Goal: Navigation & Orientation: Find specific page/section

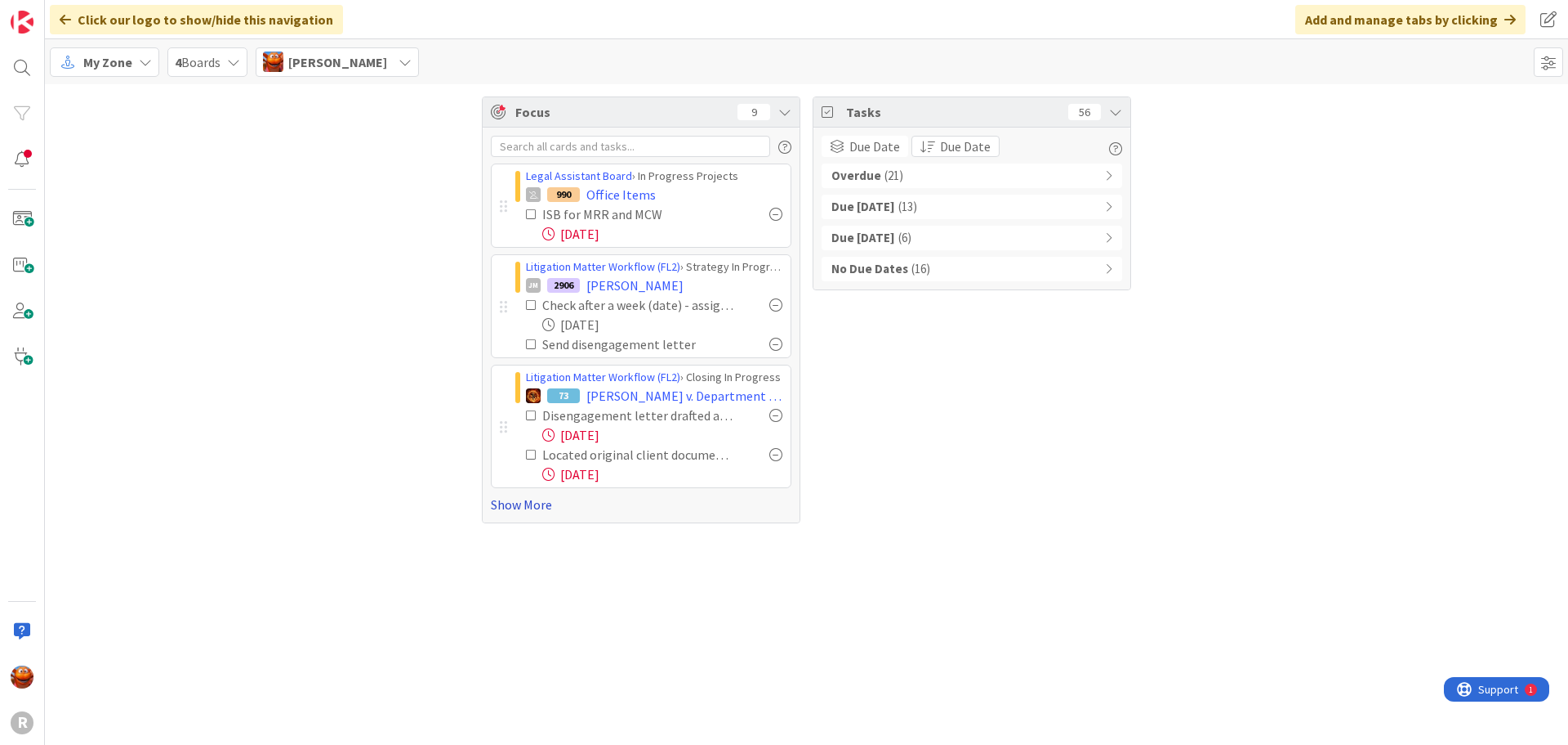
click at [531, 506] on link "Show More" at bounding box center [641, 504] width 300 height 20
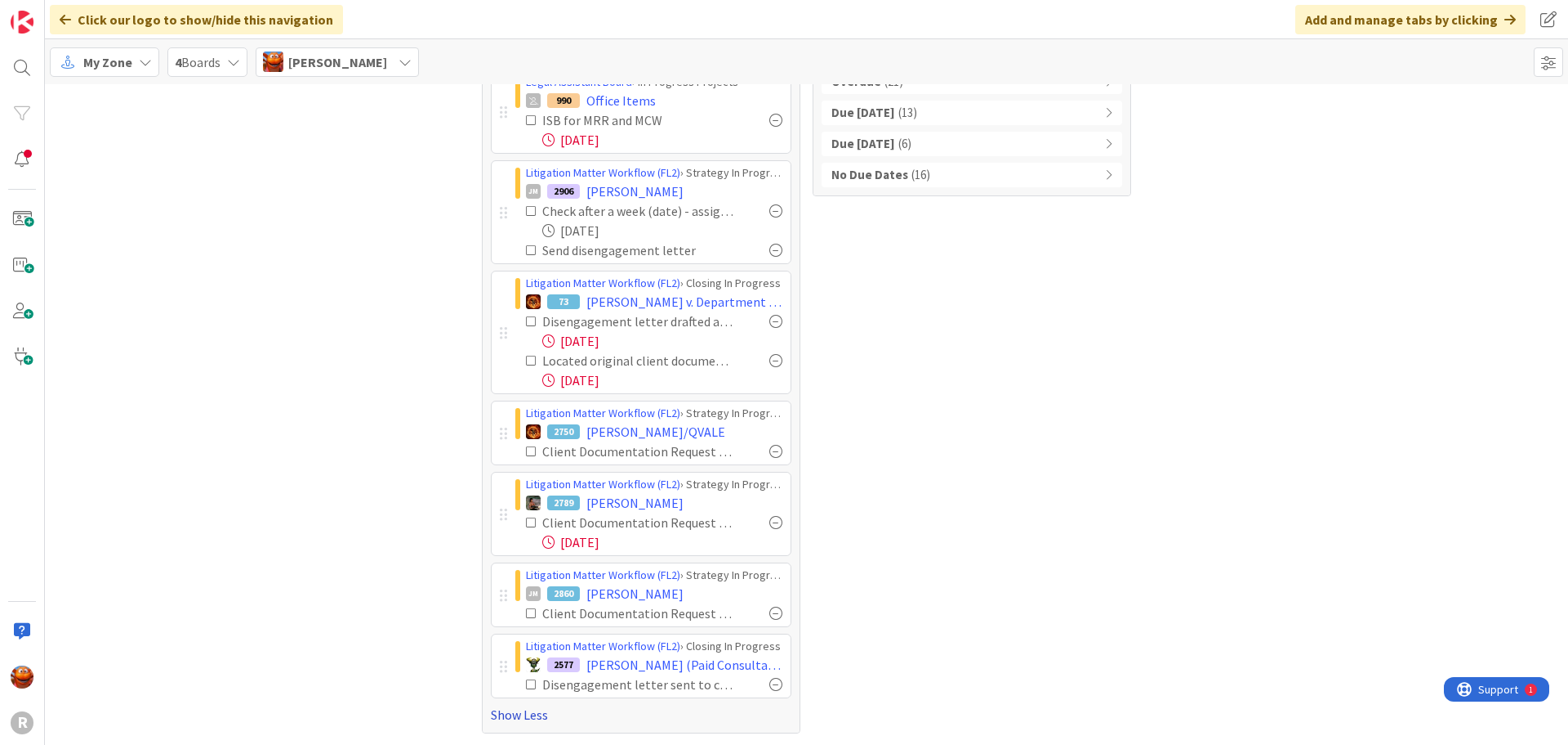
scroll to position [95, 0]
click at [109, 62] on span "My Zone" at bounding box center [107, 62] width 49 height 20
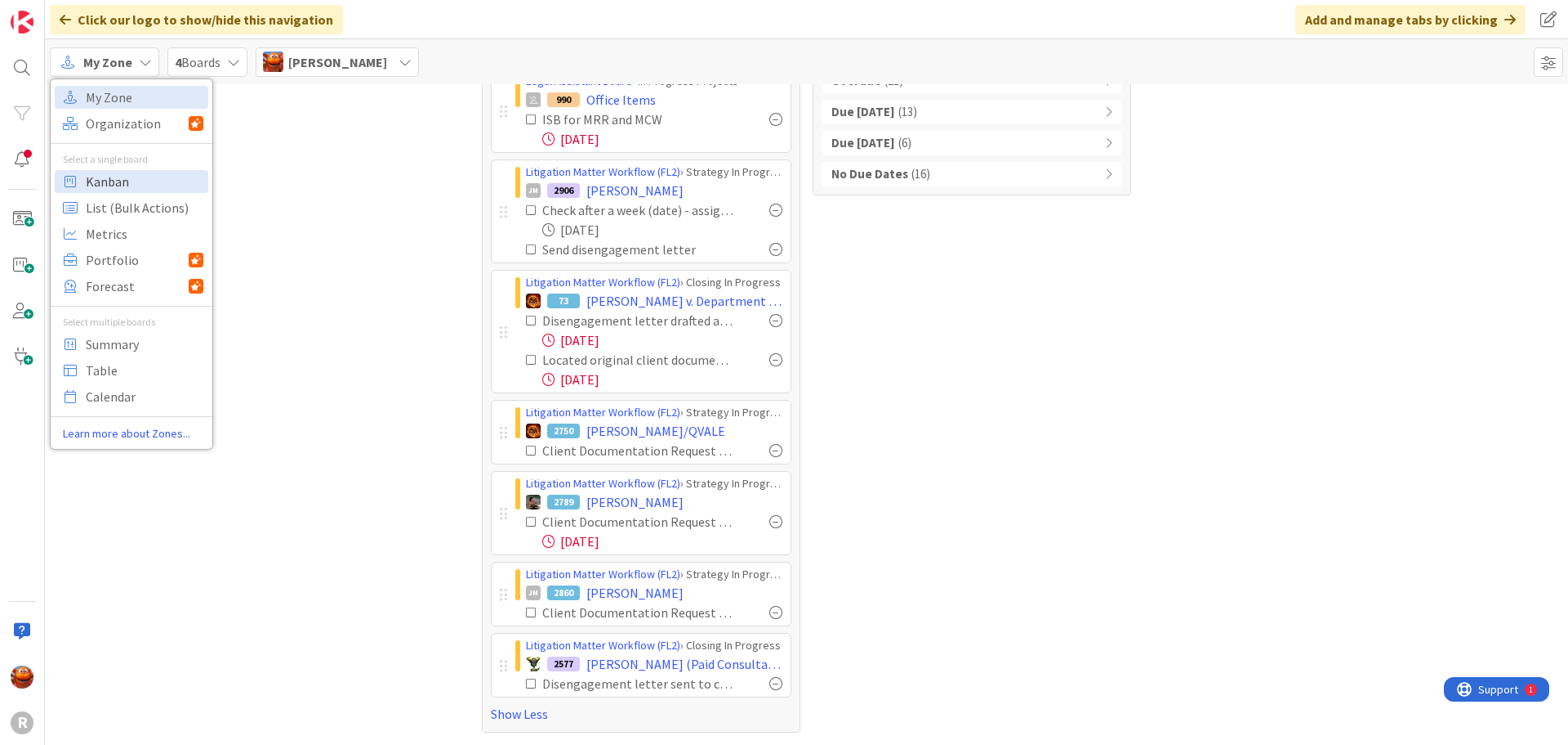
click at [124, 179] on span "Kanban" at bounding box center [144, 180] width 118 height 24
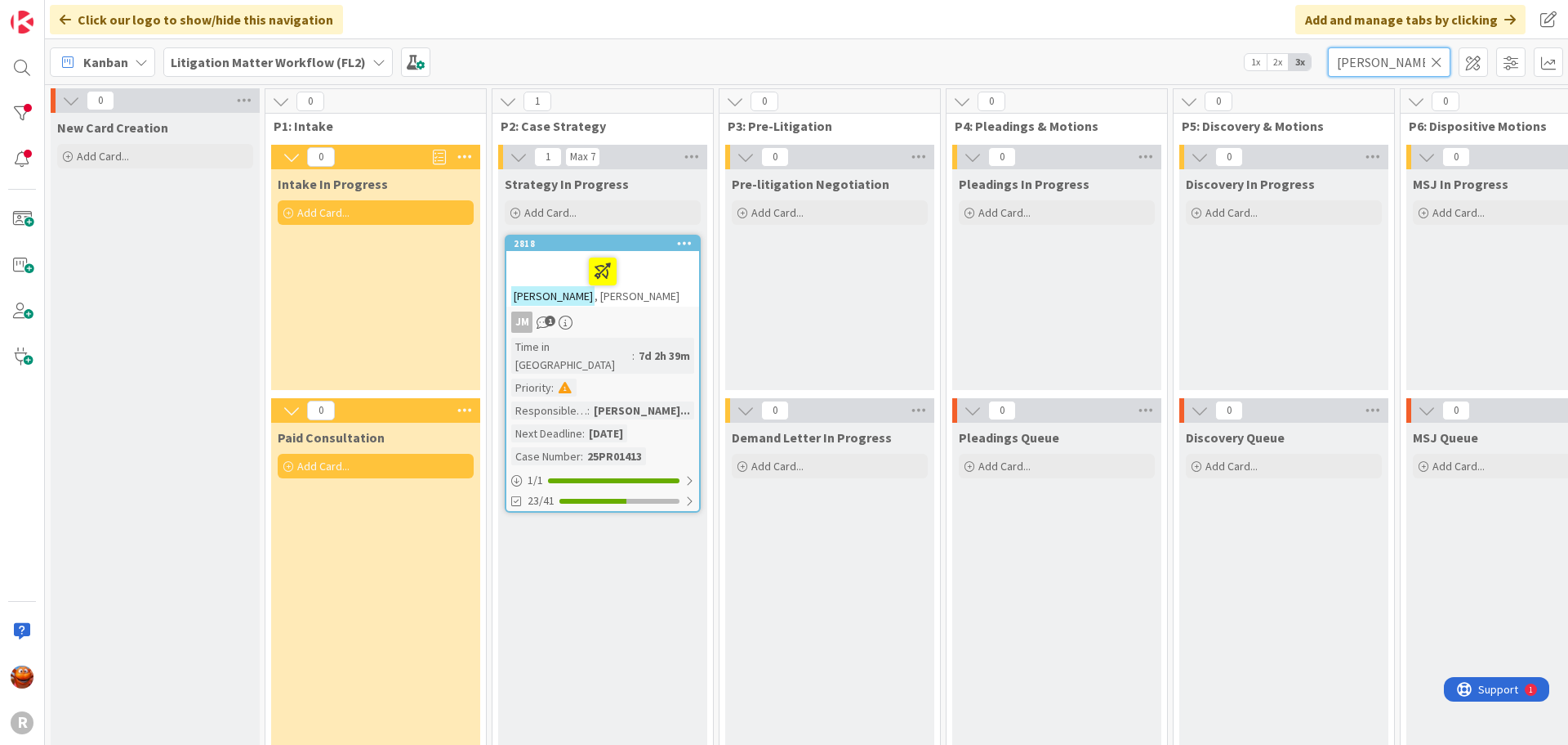
drag, startPoint x: 1393, startPoint y: 63, endPoint x: 1155, endPoint y: 64, distance: 238.0
click at [1163, 64] on div "Kanban Litigation Matter Workflow (FL2) 1x 2x 3x [PERSON_NAME]" at bounding box center [806, 61] width 1523 height 45
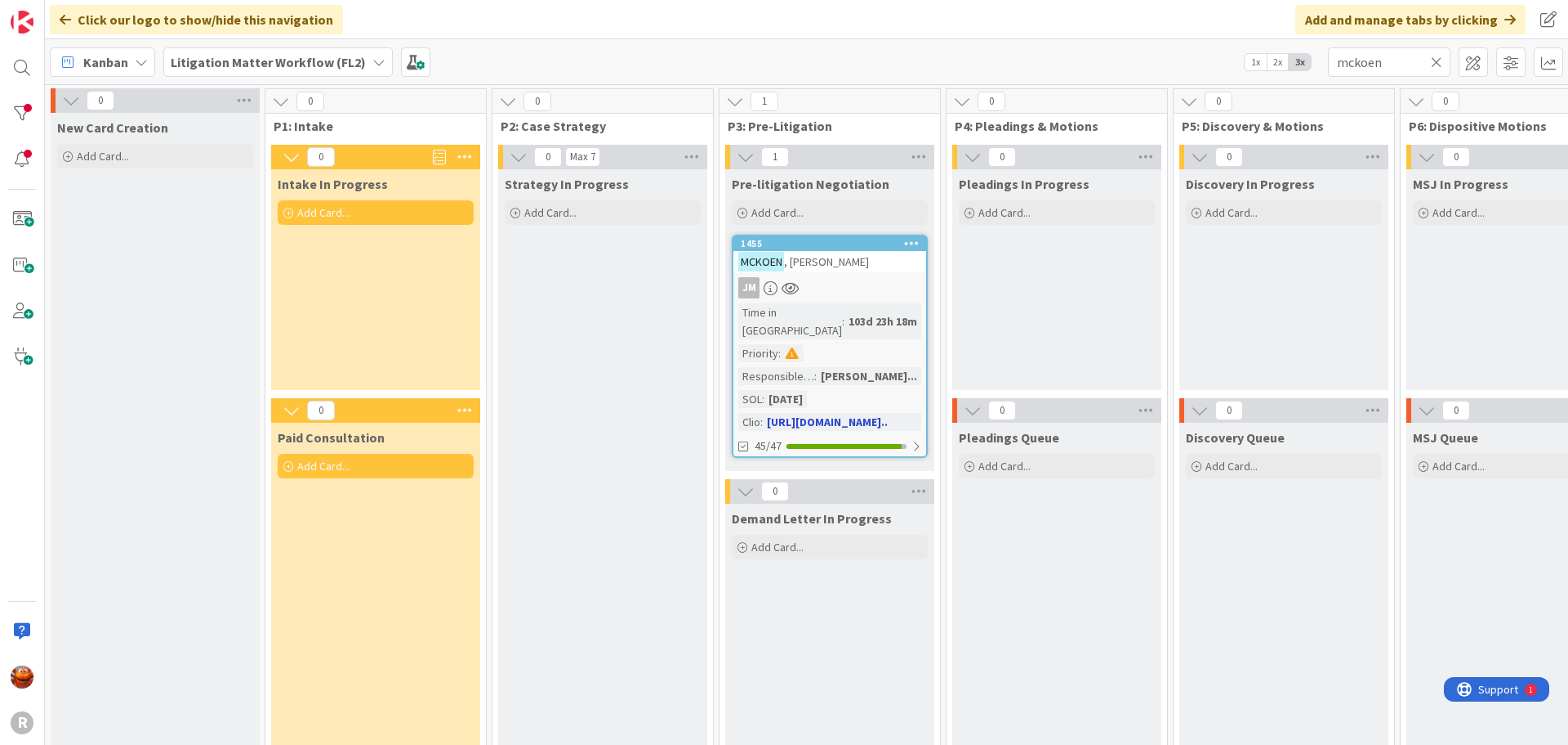
click at [876, 280] on div "JM" at bounding box center [830, 288] width 193 height 21
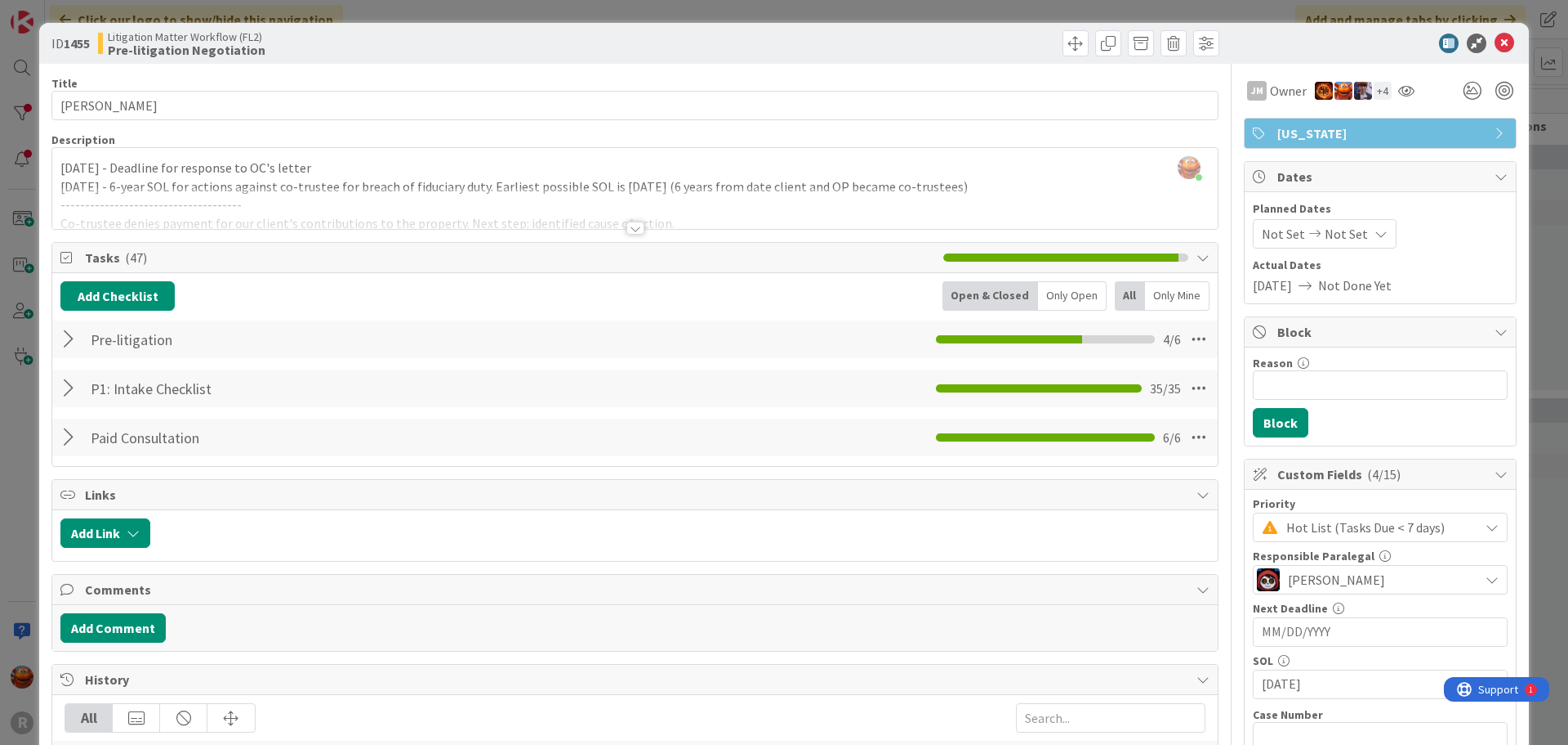
click at [69, 336] on div at bounding box center [71, 339] width 21 height 29
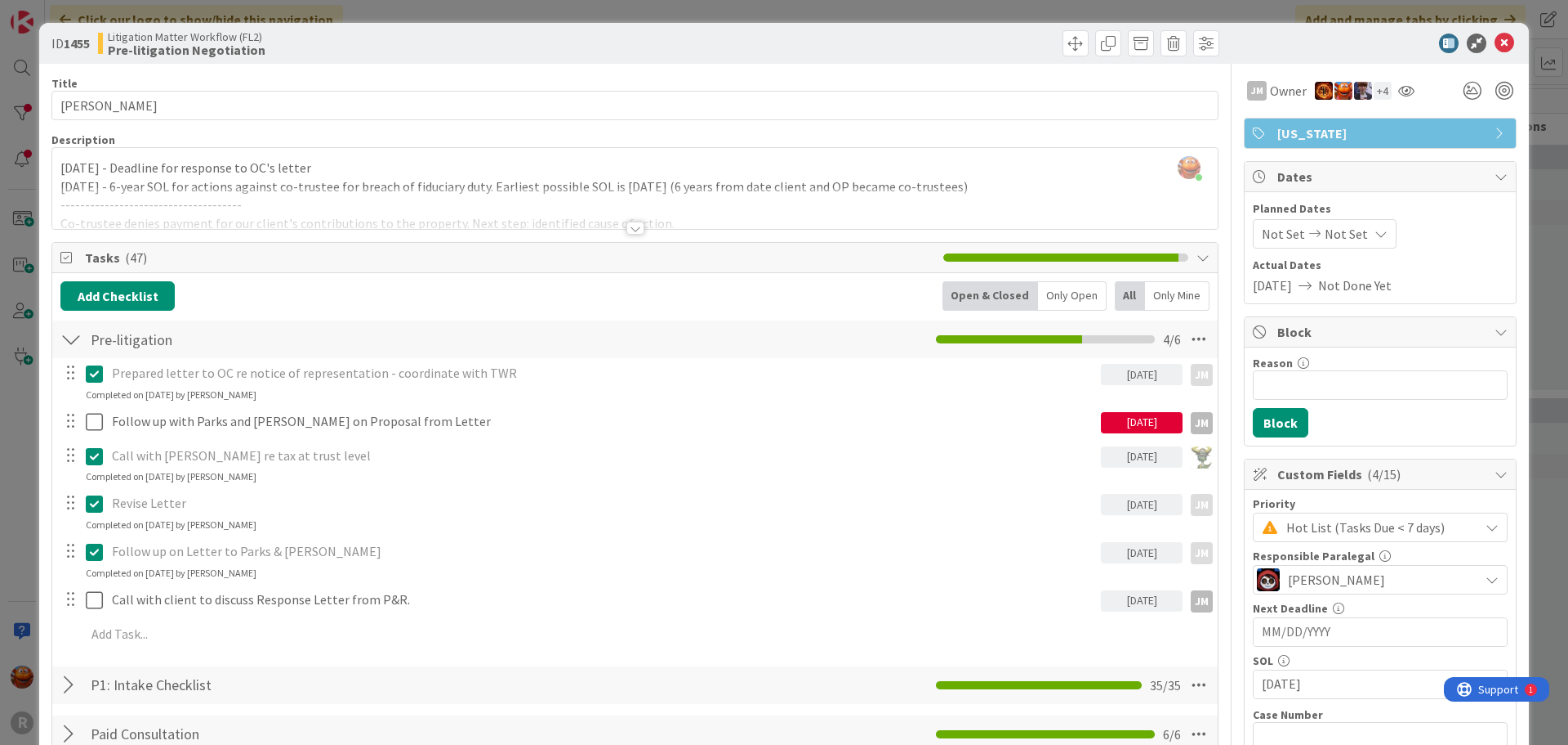
click at [69, 336] on div at bounding box center [71, 339] width 21 height 29
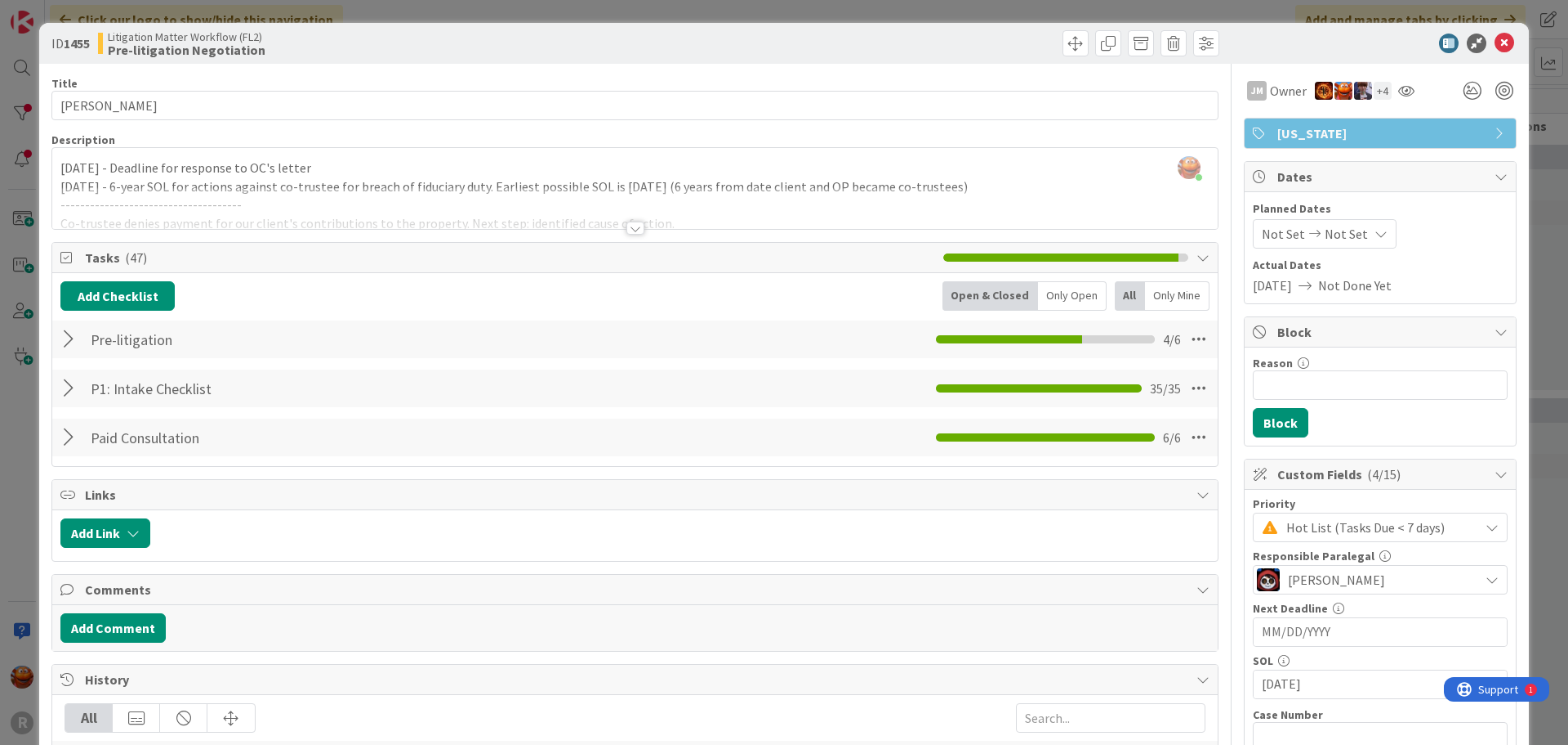
click at [116, 13] on div "ID 1455 Litigation Matter Workflow (FL2) Pre-litigation Negotiation Title 13 / …" at bounding box center [784, 372] width 1568 height 745
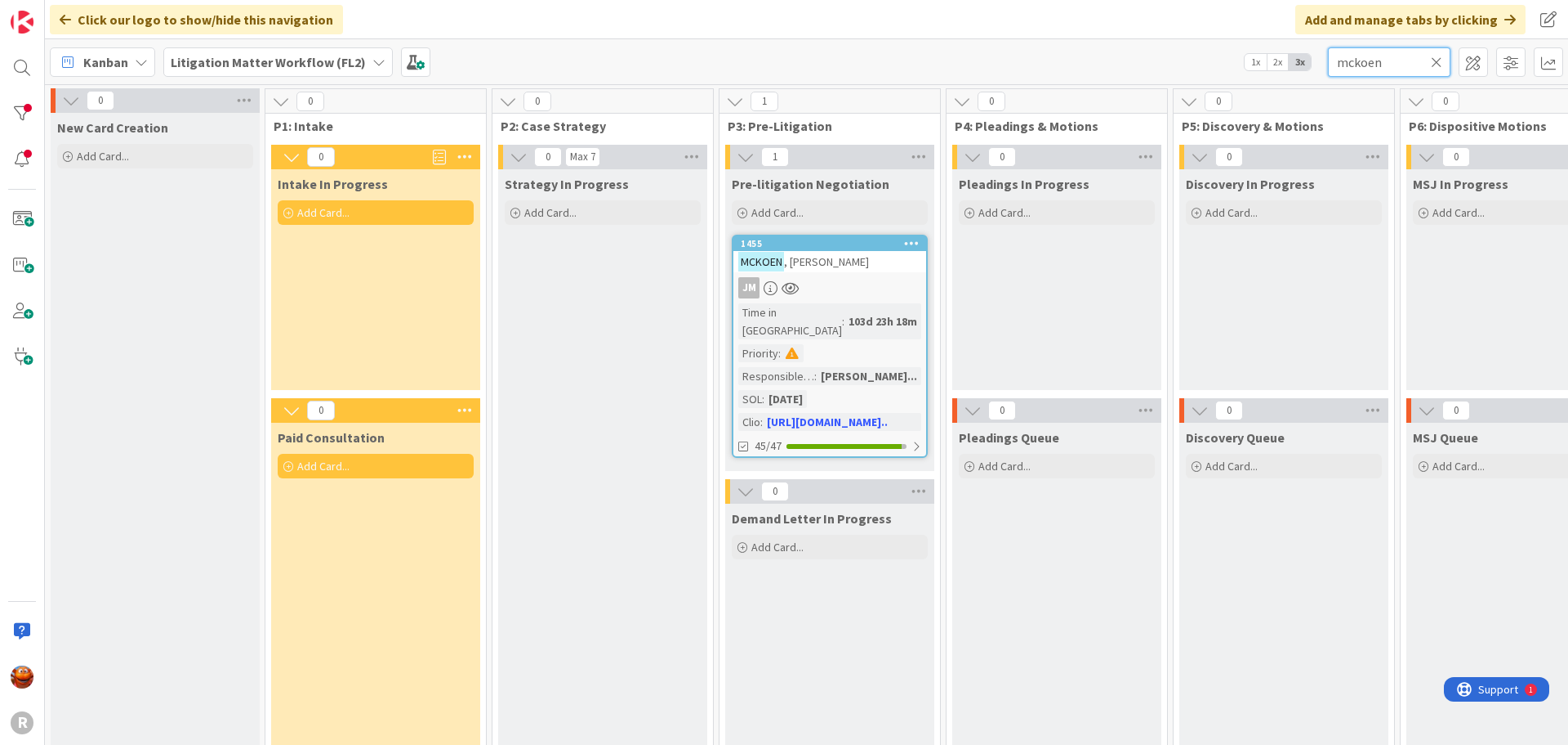
drag, startPoint x: 1415, startPoint y: 71, endPoint x: 1235, endPoint y: 37, distance: 183.2
click at [1240, 33] on div "Click our logo to show/hide this navigation Add and manage tabs by clicking Kan…" at bounding box center [806, 372] width 1523 height 745
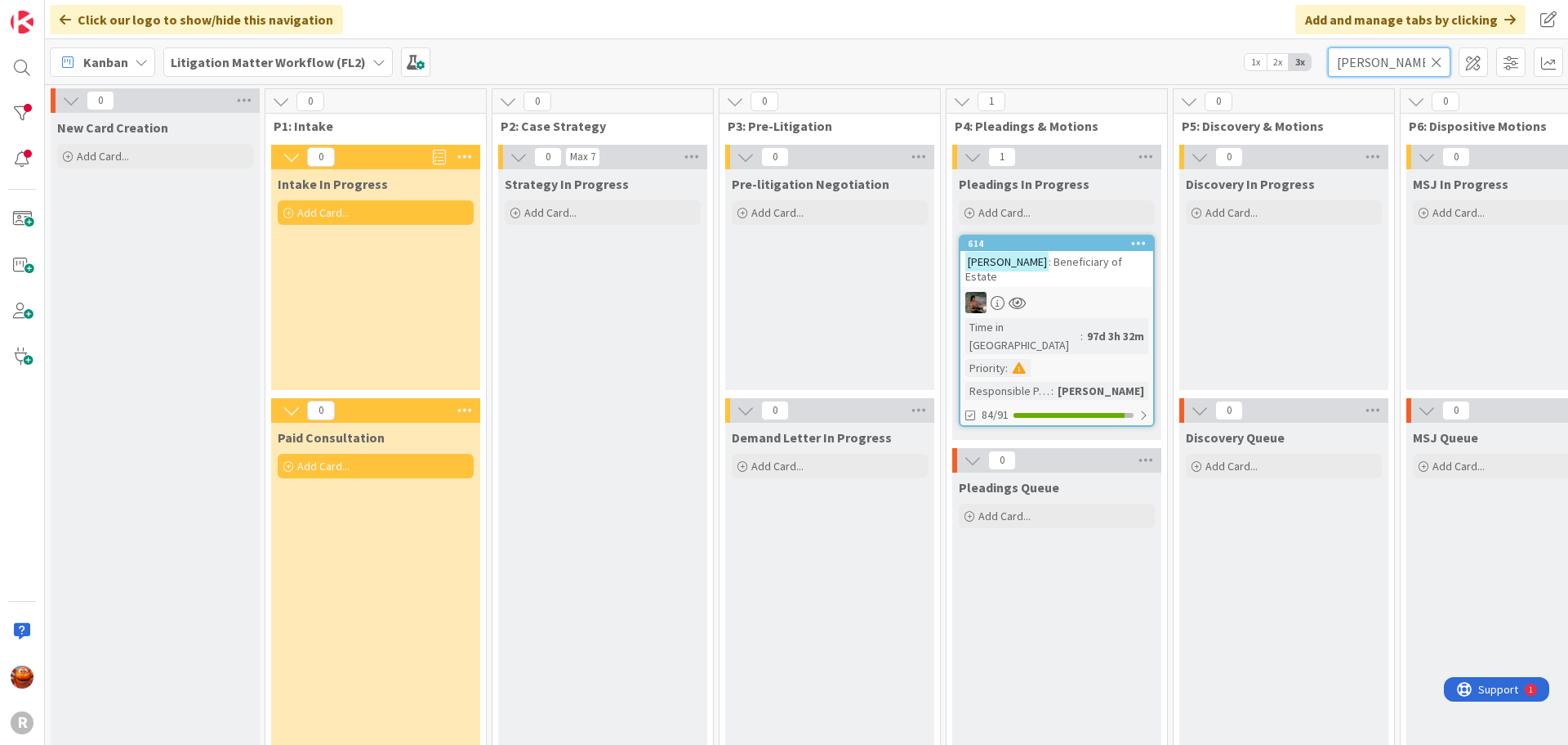
drag, startPoint x: 1409, startPoint y: 64, endPoint x: 1122, endPoint y: 37, distance: 288.3
click at [1122, 37] on div "Click our logo to show/hide this navigation Add and manage tabs by clicking Kan…" at bounding box center [806, 372] width 1523 height 745
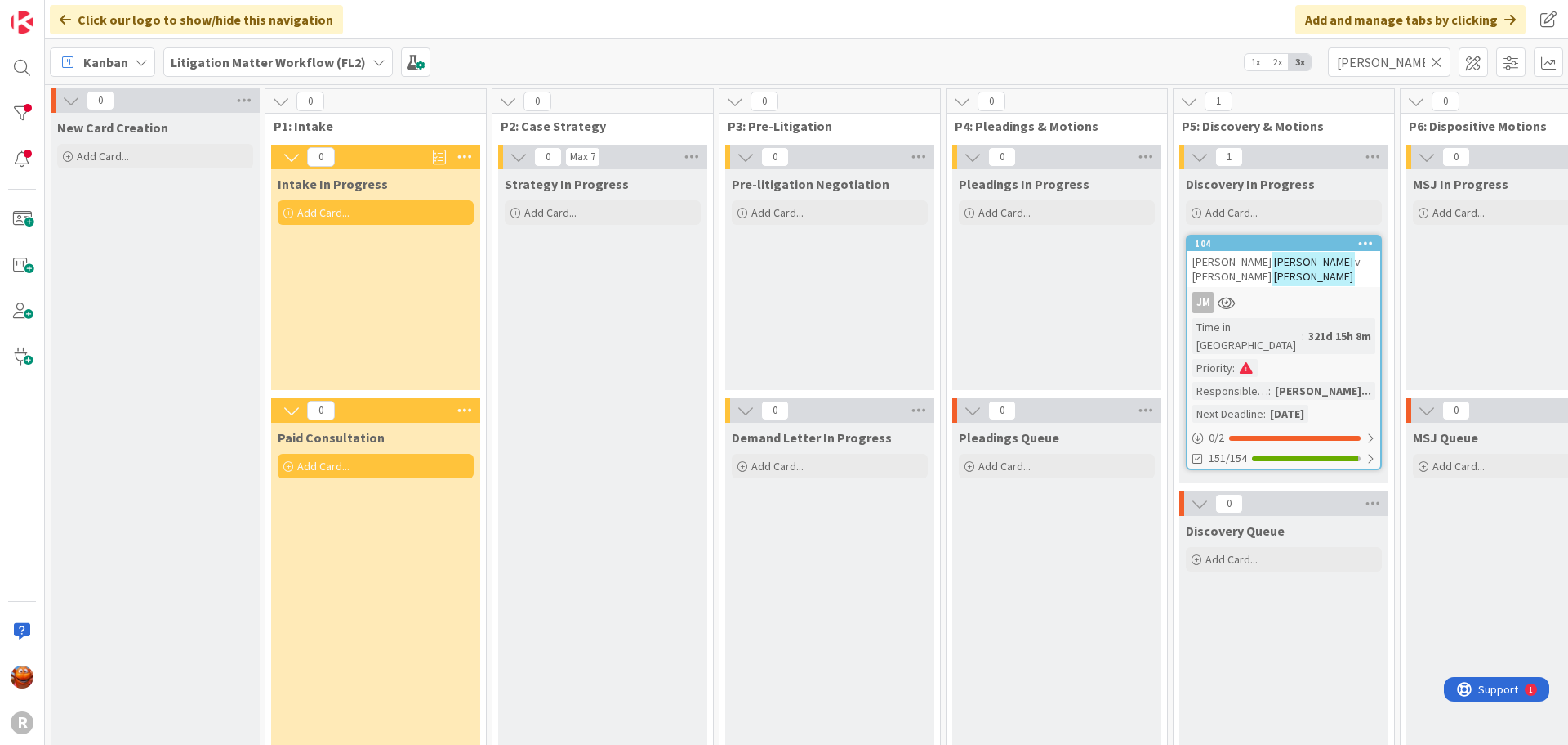
click at [1329, 301] on link "104 [PERSON_NAME] v [PERSON_NAME] JM Time in Column : 321d 15h 8m Priority : Re…" at bounding box center [1283, 352] width 196 height 235
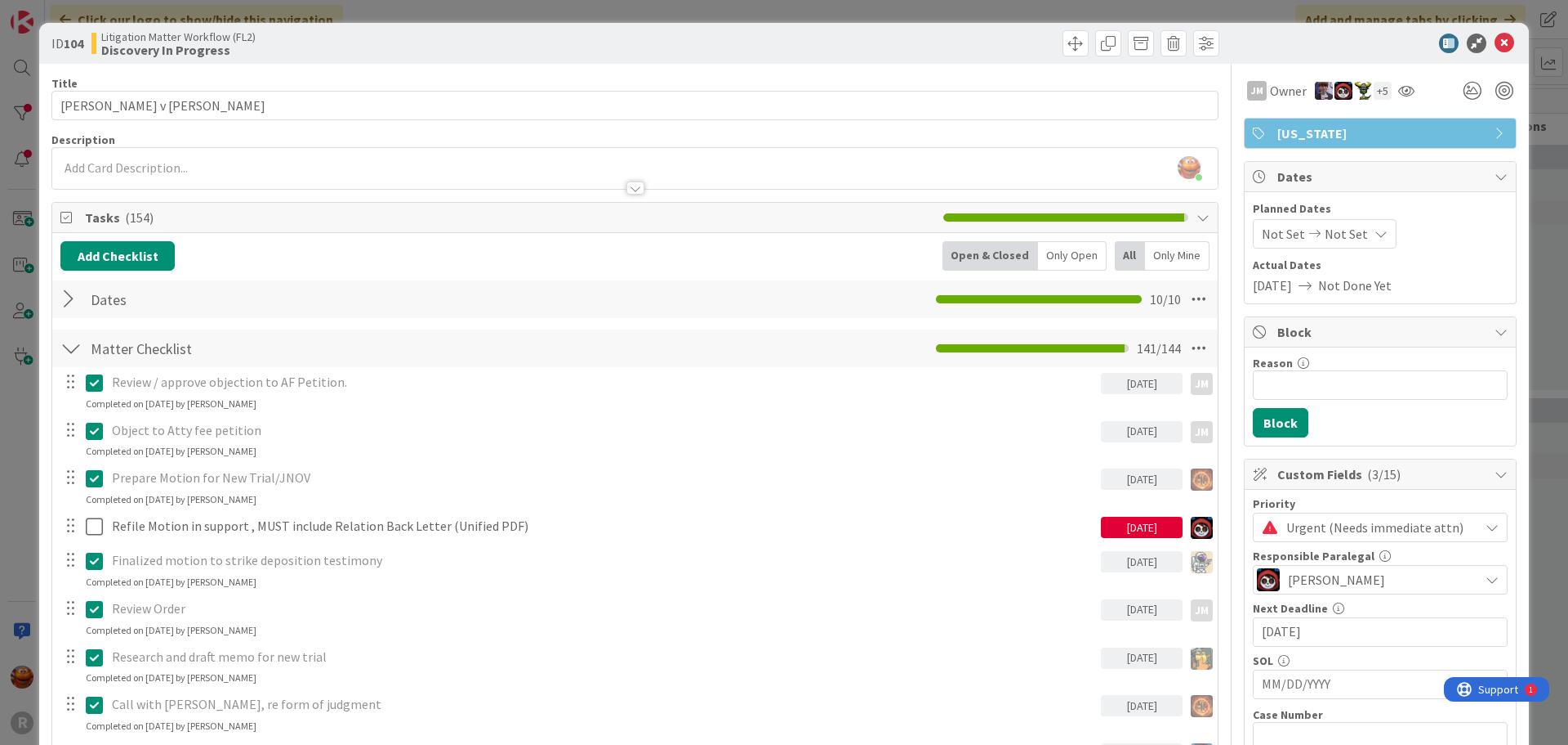
click at [676, 11] on div "ID 104 Litigation Matter Workflow (FL2) Discovery In Progress Title 28 / 128 [P…" at bounding box center [784, 372] width 1568 height 745
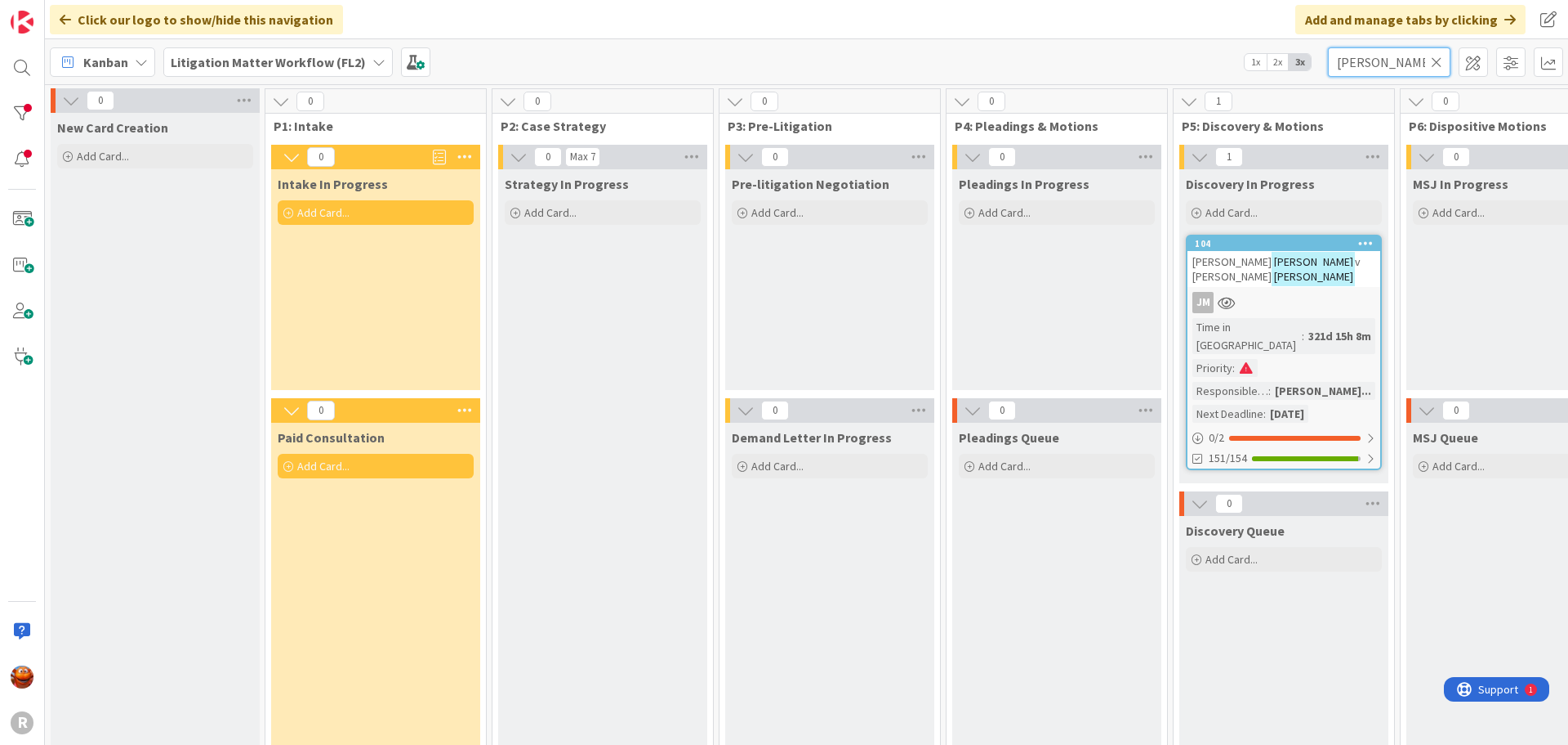
drag, startPoint x: 1392, startPoint y: 67, endPoint x: 1148, endPoint y: 27, distance: 247.3
click at [1152, 27] on div "Click our logo to show/hide this navigation Add and manage tabs by clicking Kan…" at bounding box center [806, 372] width 1523 height 745
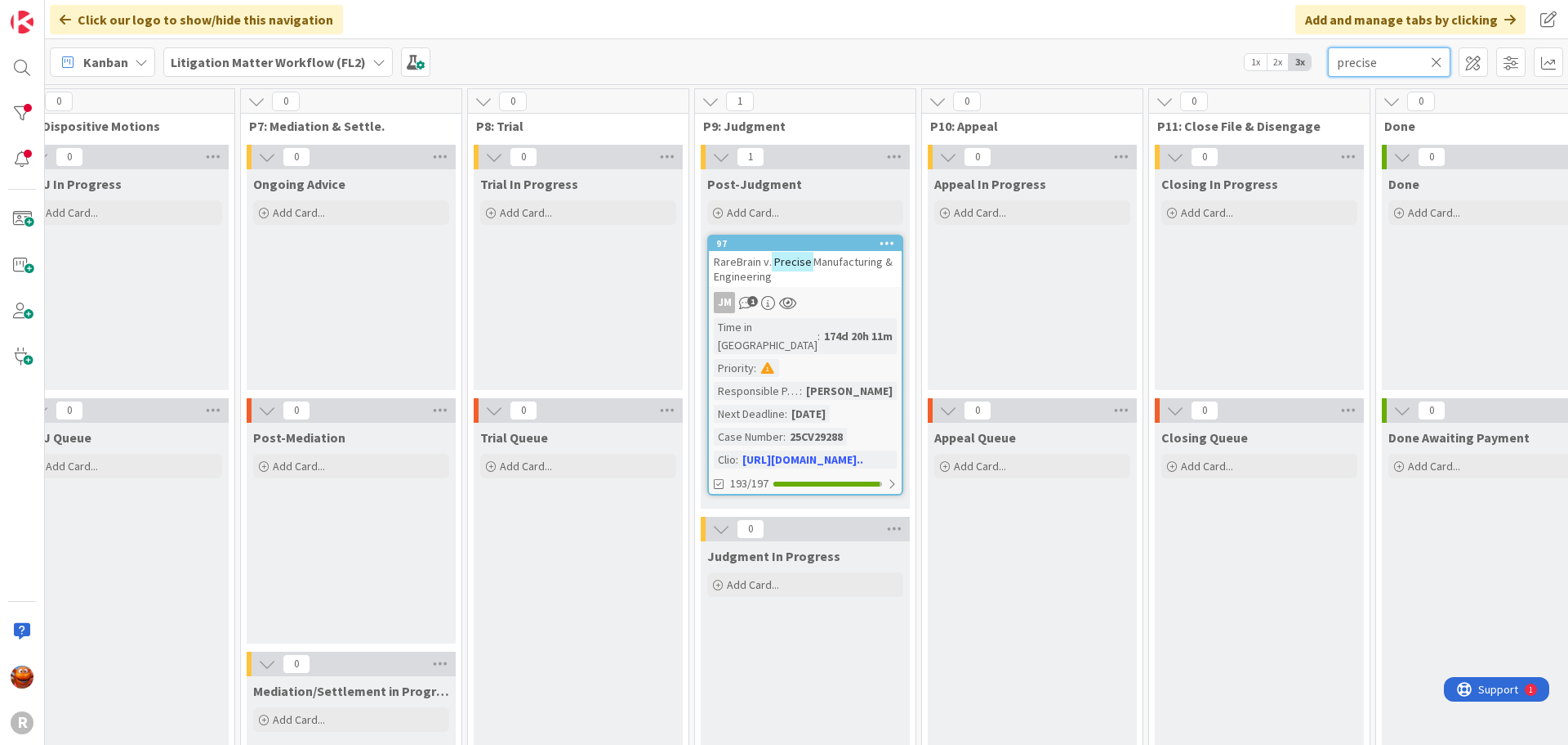
scroll to position [0, 1397]
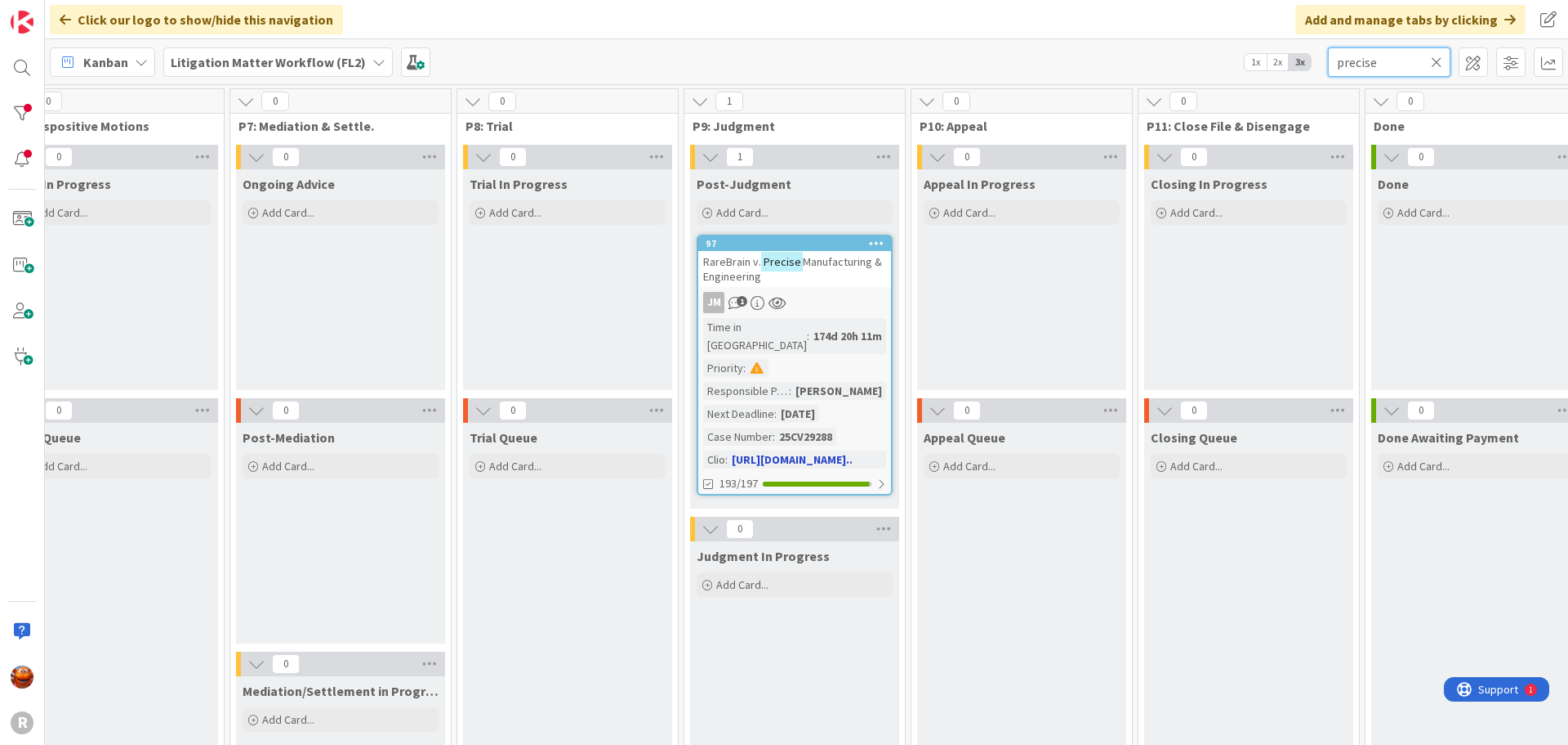
type input "precise"
click at [858, 296] on div "JM 1" at bounding box center [795, 302] width 193 height 21
